Goal: Task Accomplishment & Management: Manage account settings

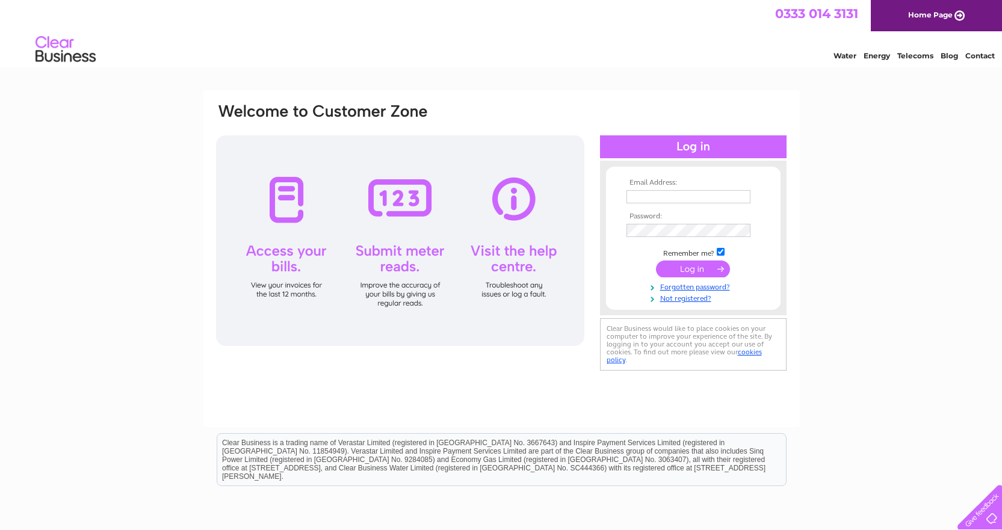
type input "[EMAIL_ADDRESS][DOMAIN_NAME]"
click at [695, 270] on input "submit" at bounding box center [693, 269] width 74 height 17
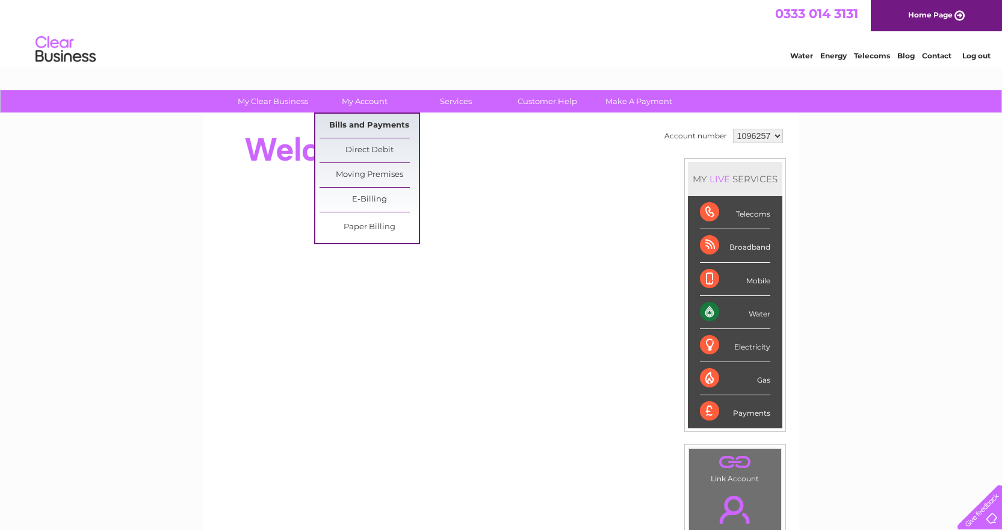
click at [361, 127] on link "Bills and Payments" at bounding box center [369, 126] width 99 height 24
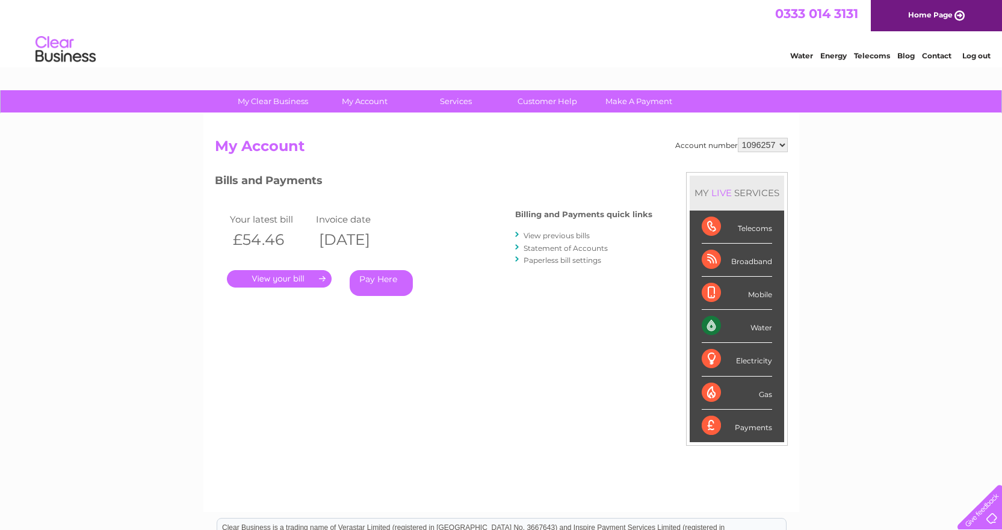
click at [300, 282] on link "." at bounding box center [279, 278] width 105 height 17
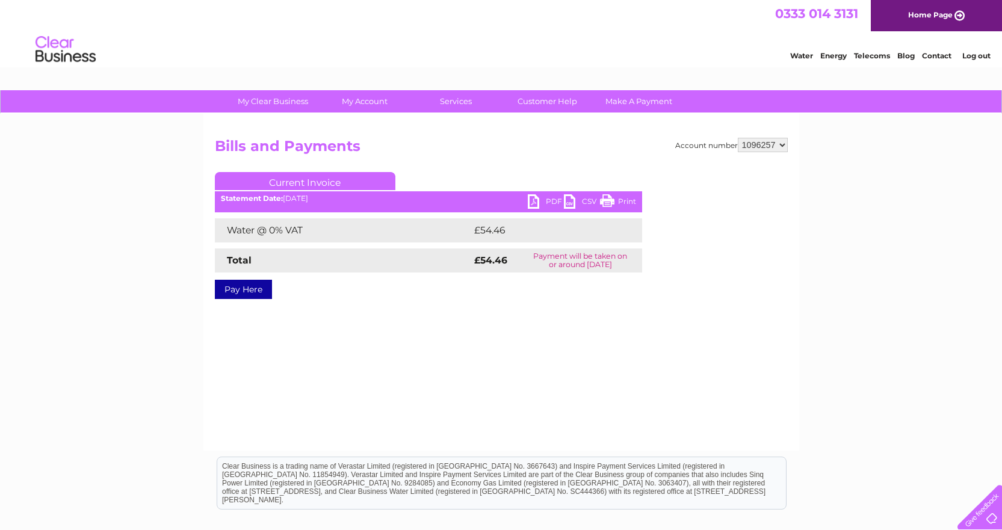
click at [542, 197] on link "PDF" at bounding box center [546, 202] width 36 height 17
click at [975, 58] on link "Log out" at bounding box center [976, 55] width 28 height 9
